Goal: Information Seeking & Learning: Find specific fact

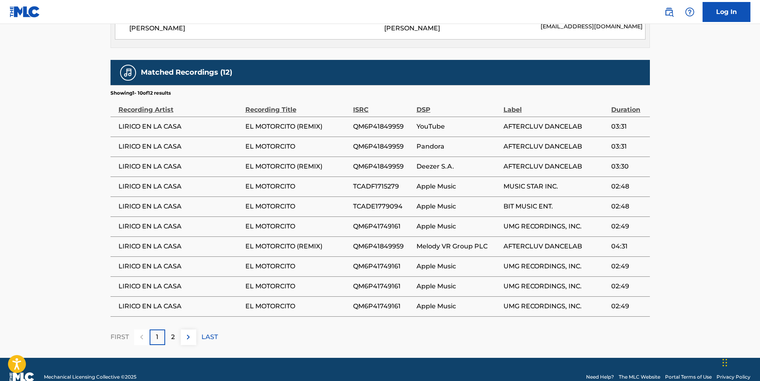
scroll to position [1203, 0]
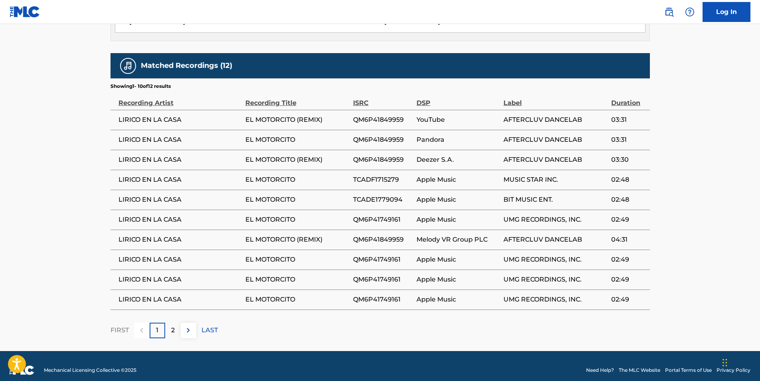
click at [276, 135] on span "EL MOTORCITO" at bounding box center [297, 140] width 104 height 10
drag, startPoint x: 276, startPoint y: 144, endPoint x: 190, endPoint y: 140, distance: 85.8
click at [275, 150] on td "EL MOTORCITO (REMIX)" at bounding box center [299, 160] width 108 height 20
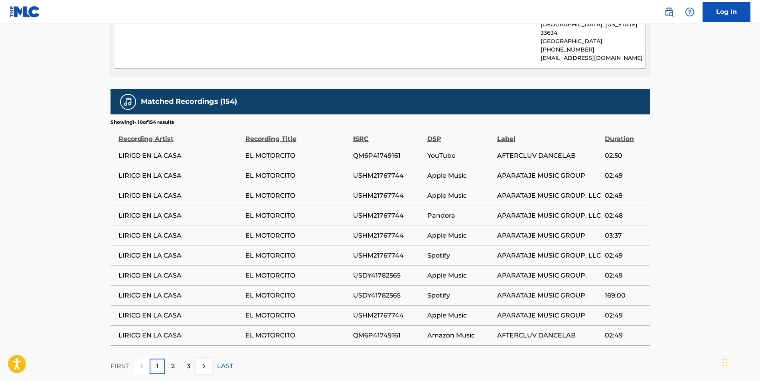
scroll to position [439, 0]
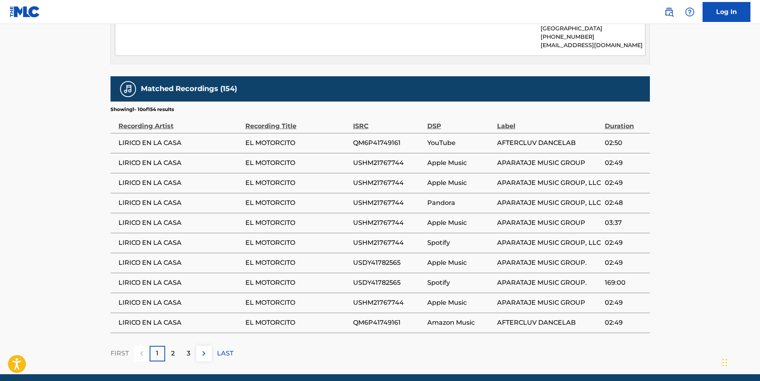
click at [386, 138] on span "QM6P41749161" at bounding box center [388, 143] width 70 height 10
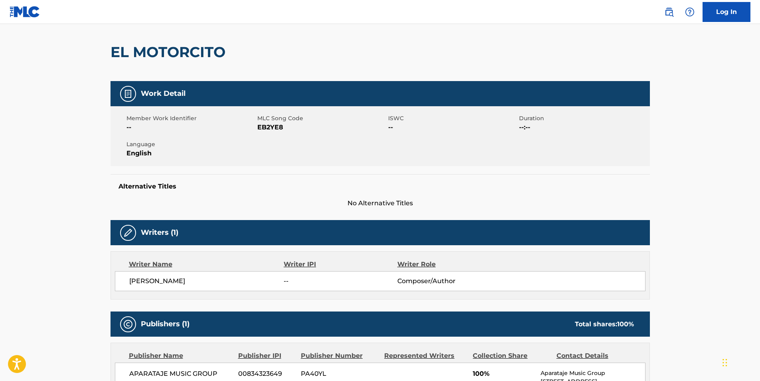
scroll to position [0, 0]
